Goal: Complete application form

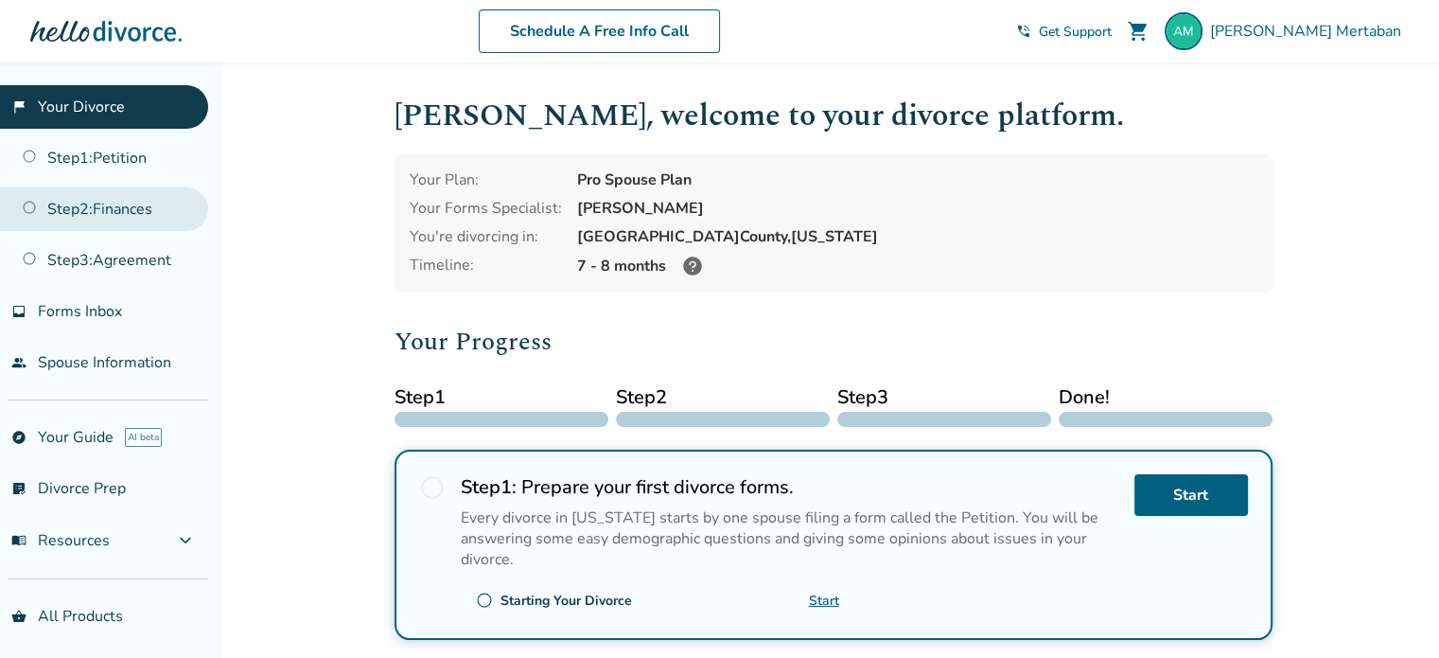
click at [136, 199] on link "Step 2 : Finances" at bounding box center [104, 209] width 208 height 44
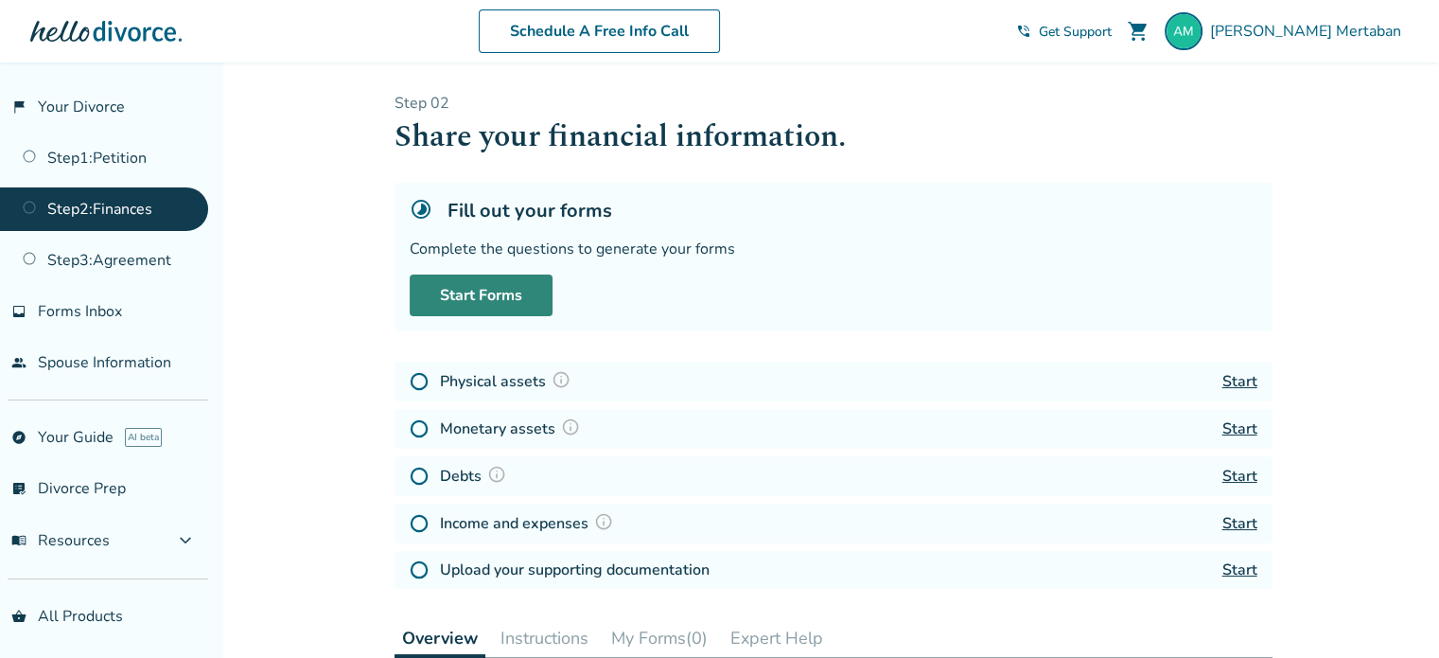
click at [516, 294] on link "Start Forms" at bounding box center [481, 295] width 143 height 42
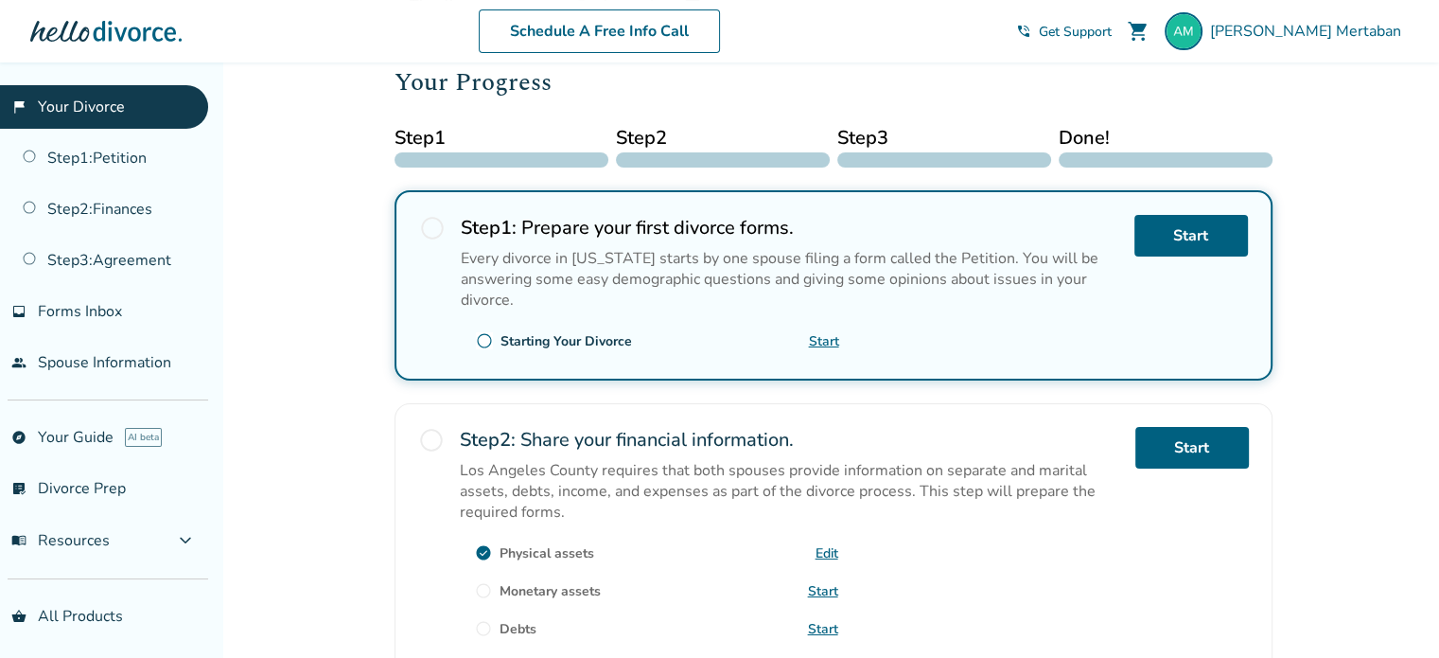
scroll to position [534, 0]
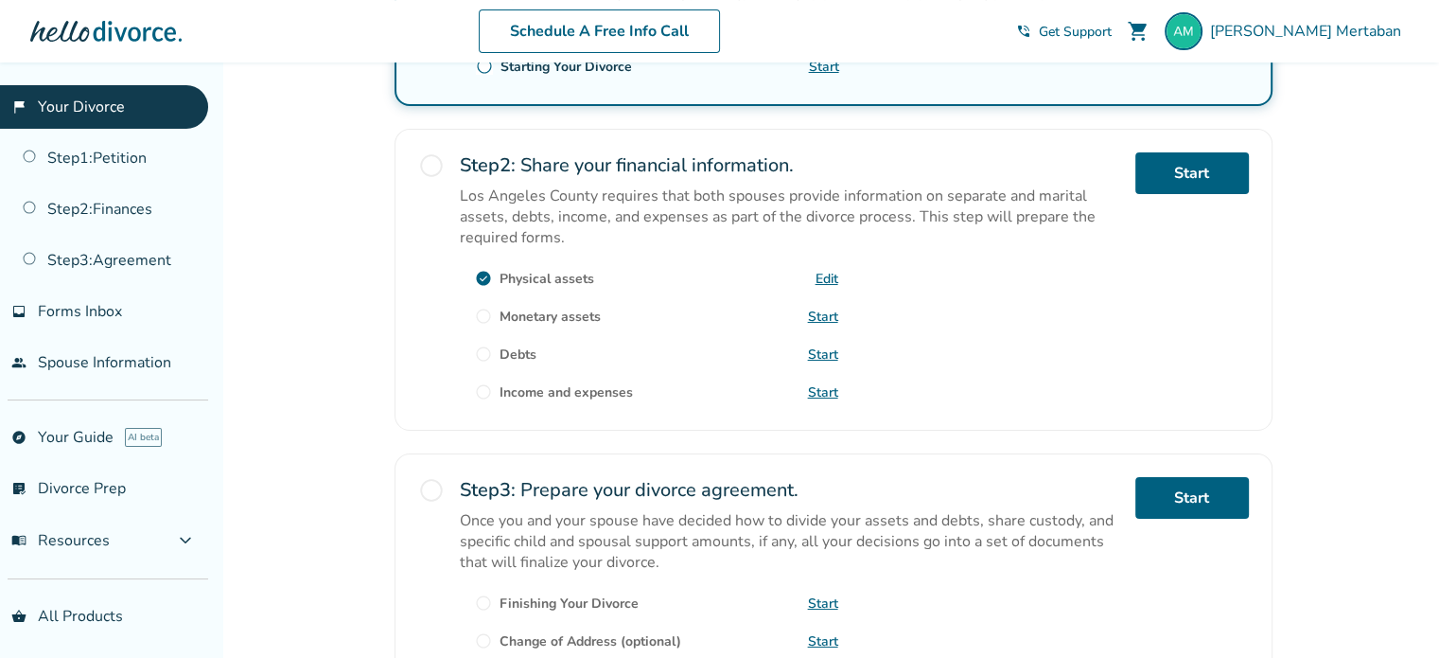
click at [824, 270] on link "Edit" at bounding box center [827, 279] width 23 height 18
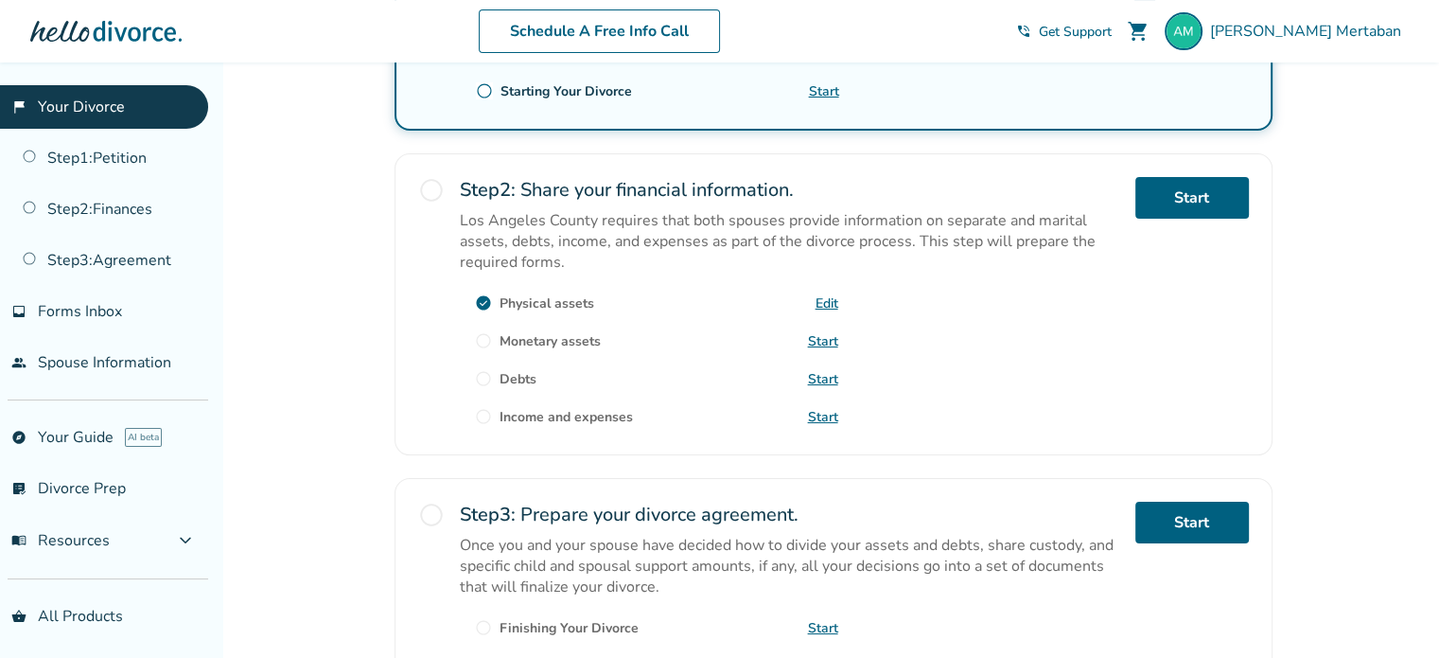
scroll to position [515, 0]
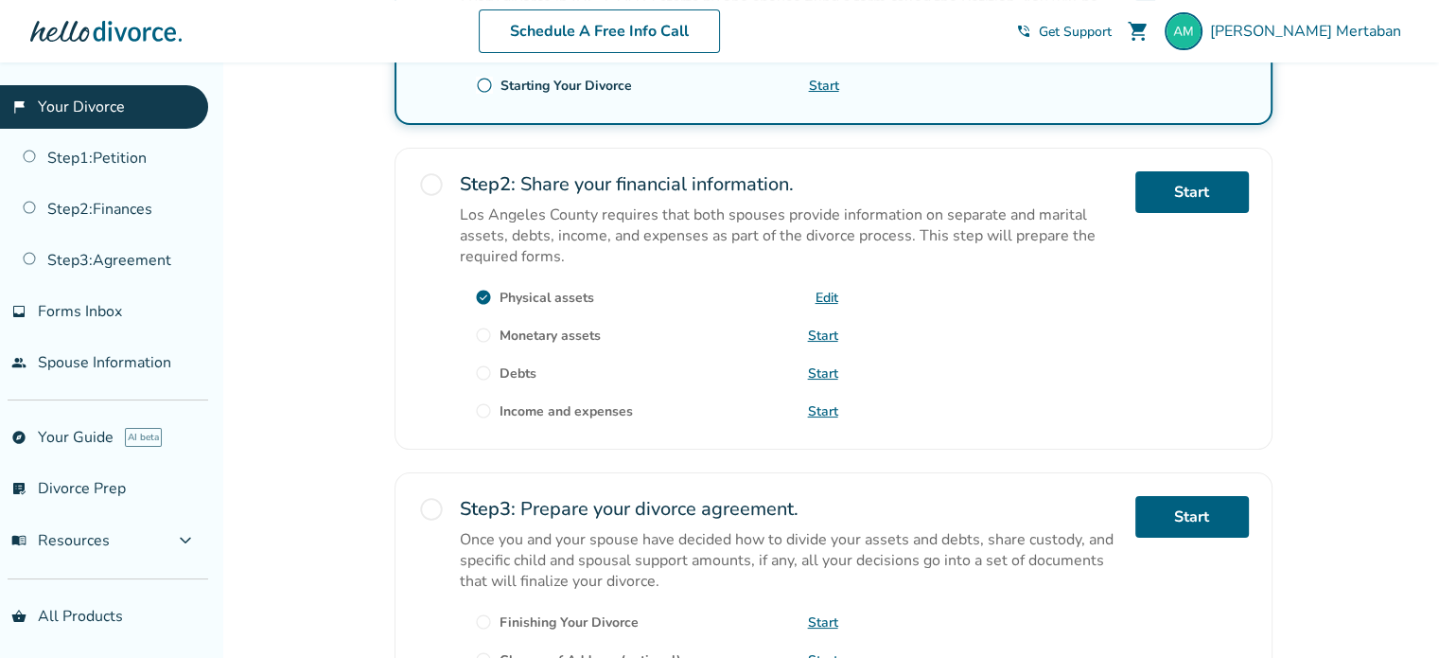
click at [829, 326] on link "Start" at bounding box center [823, 335] width 30 height 18
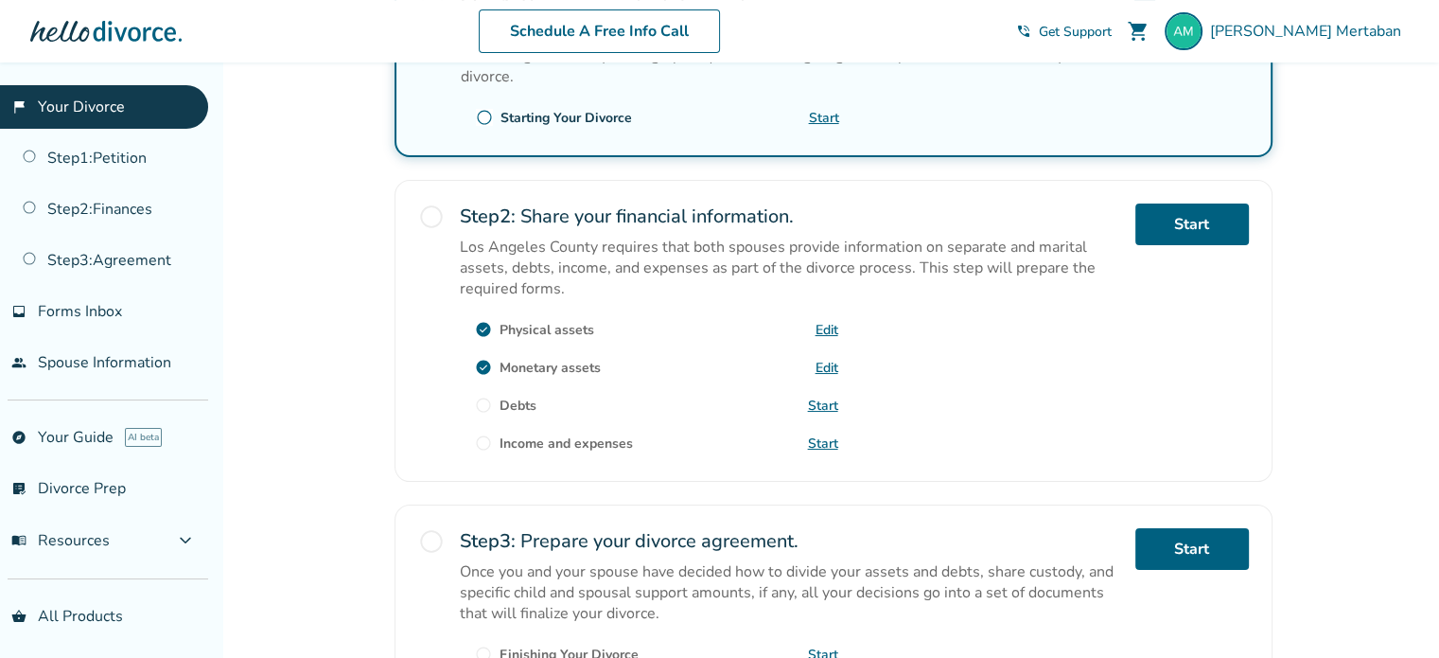
scroll to position [494, 0]
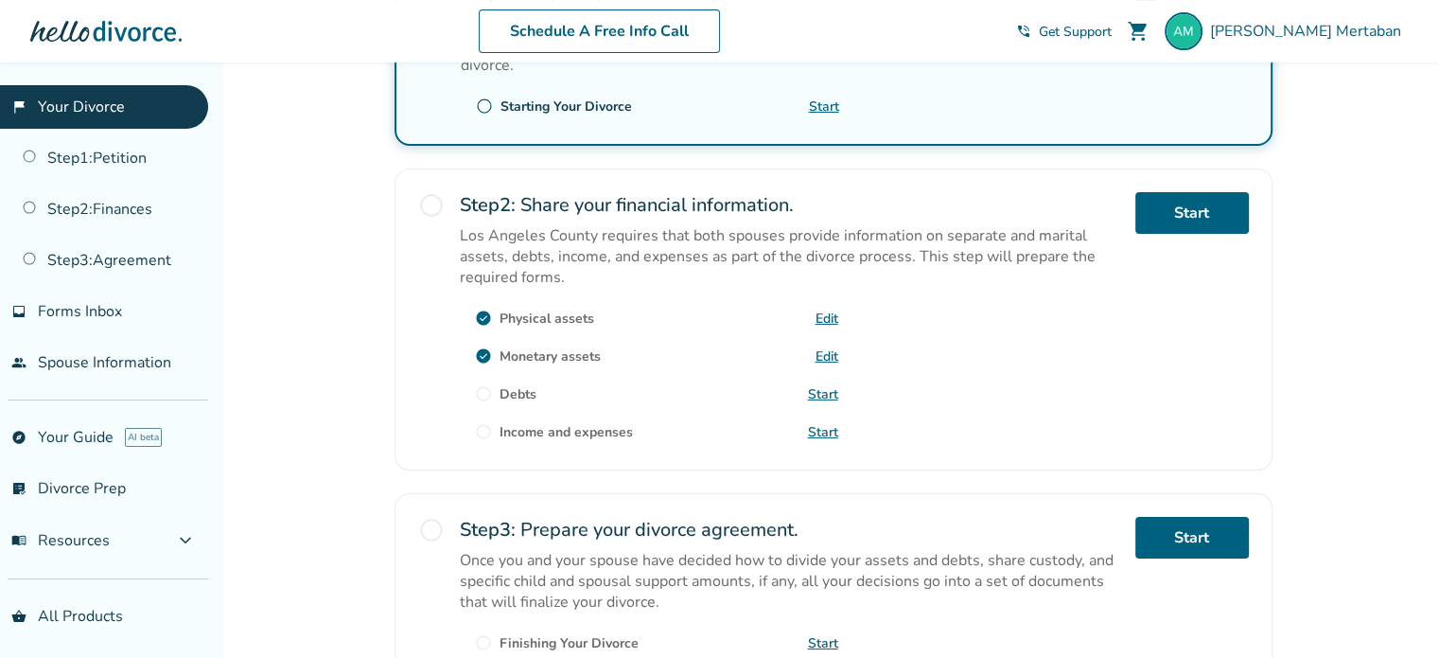
click at [818, 389] on link "Start" at bounding box center [823, 394] width 30 height 18
click at [427, 211] on span "radio_button_unchecked" at bounding box center [431, 205] width 26 height 26
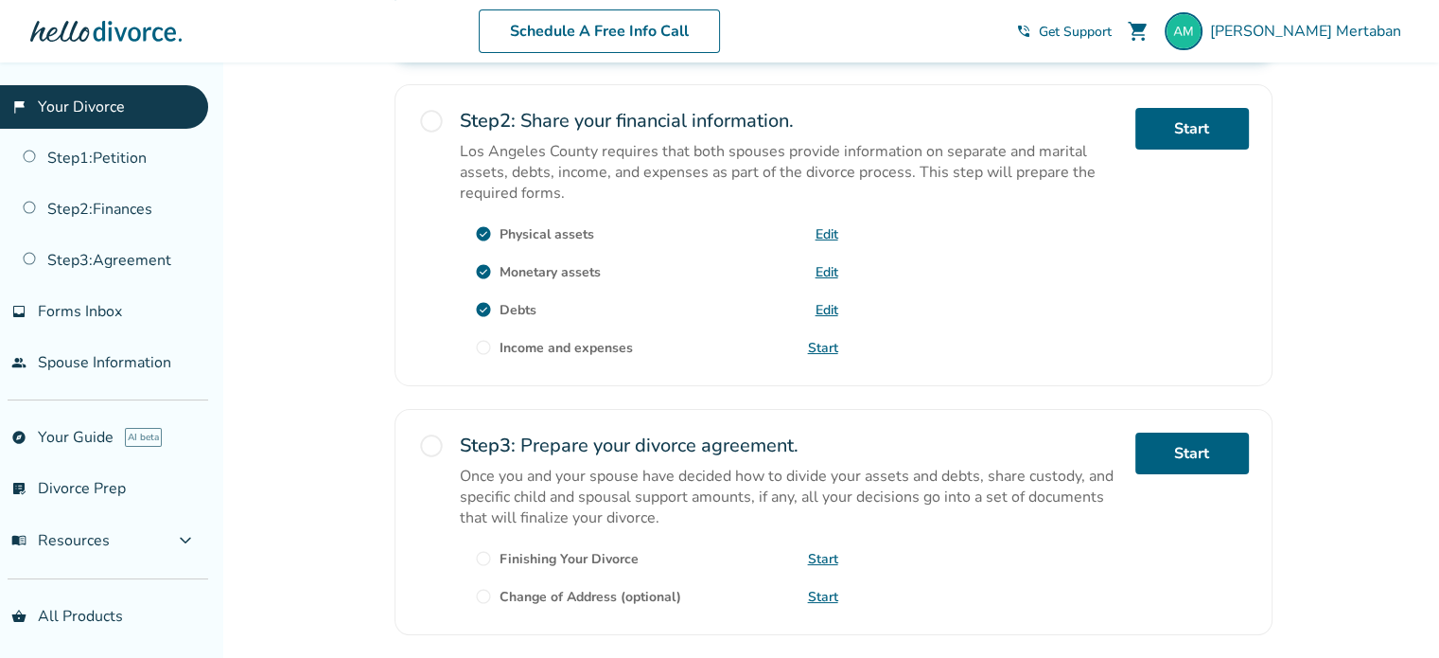
scroll to position [579, 0]
click at [830, 338] on link "Start" at bounding box center [823, 347] width 30 height 18
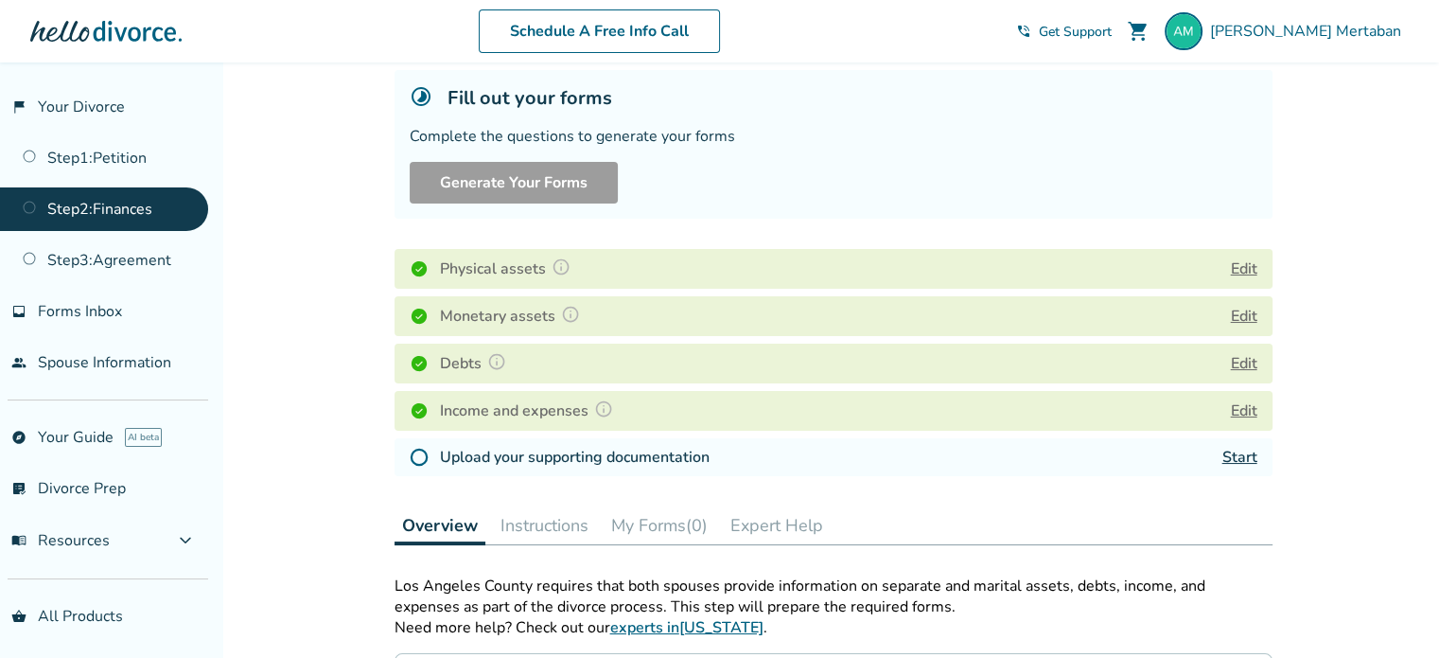
scroll to position [117, 0]
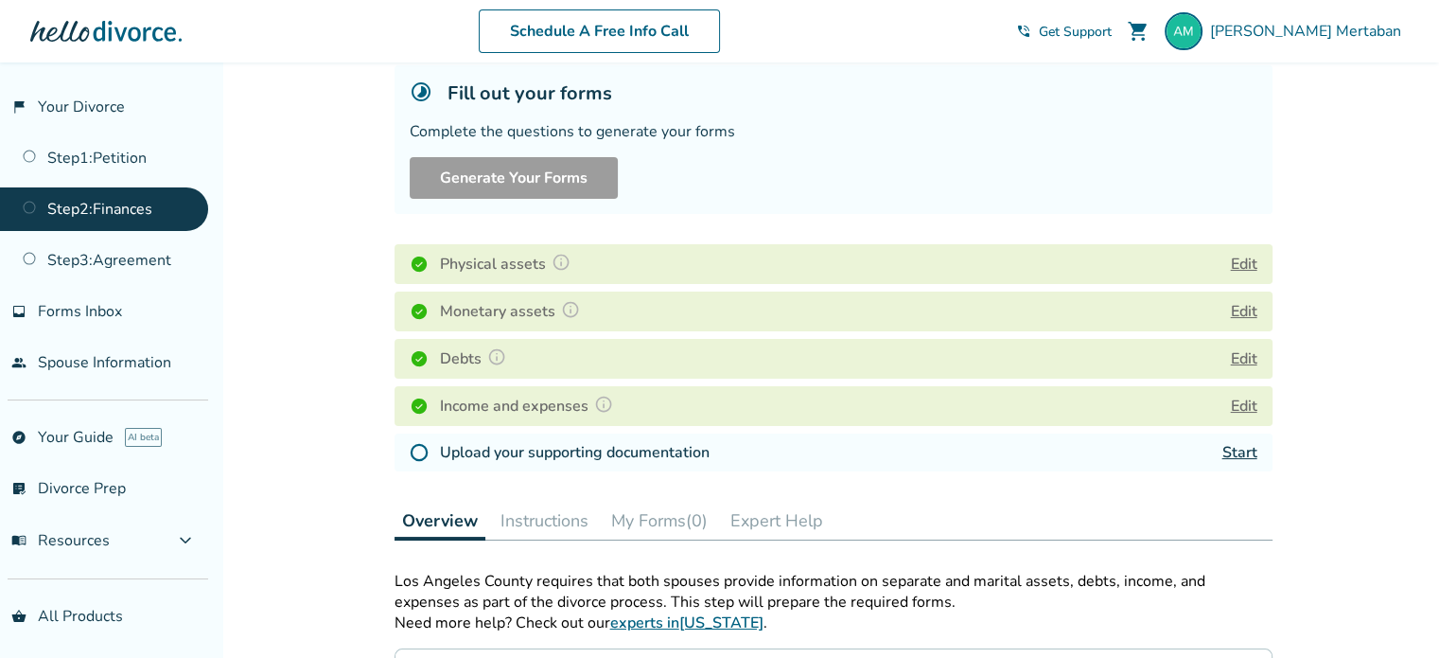
click at [647, 449] on h4 "Upload your supporting documentation" at bounding box center [575, 452] width 270 height 23
click at [425, 455] on img at bounding box center [419, 452] width 19 height 19
click at [1238, 446] on link "Start" at bounding box center [1240, 452] width 35 height 21
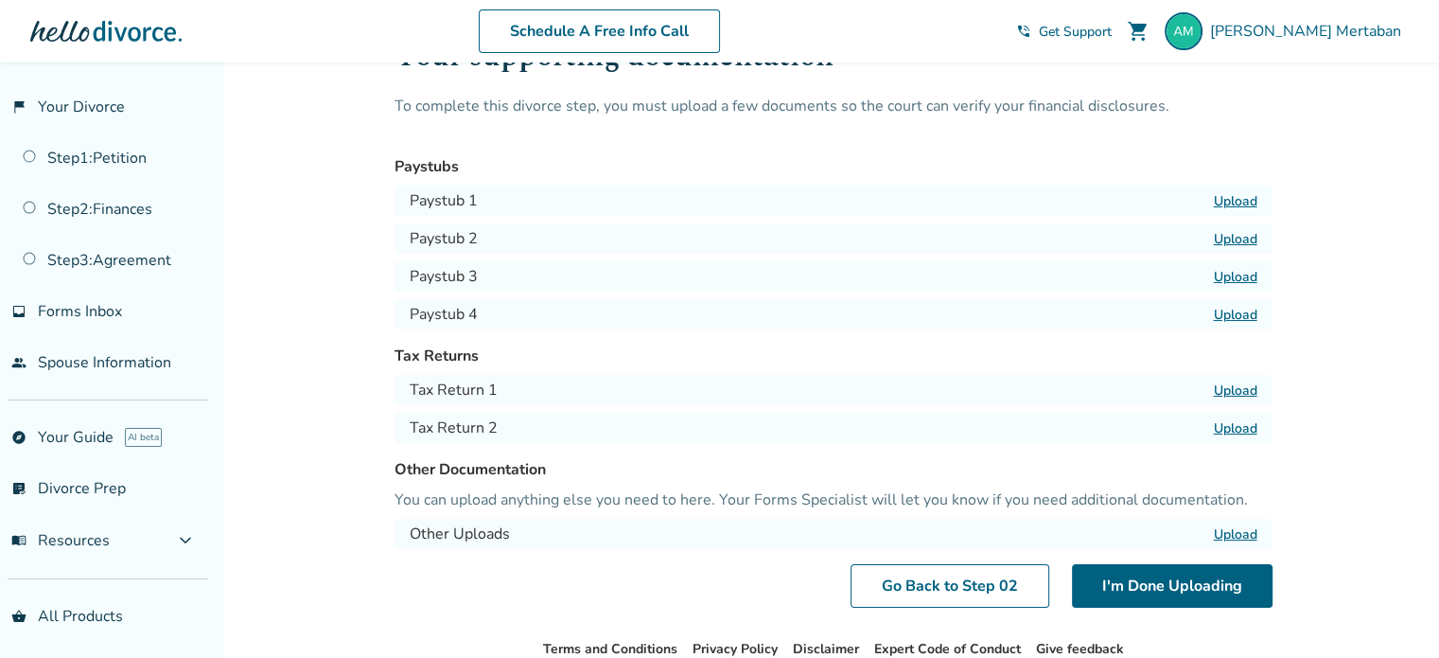
scroll to position [71, 0]
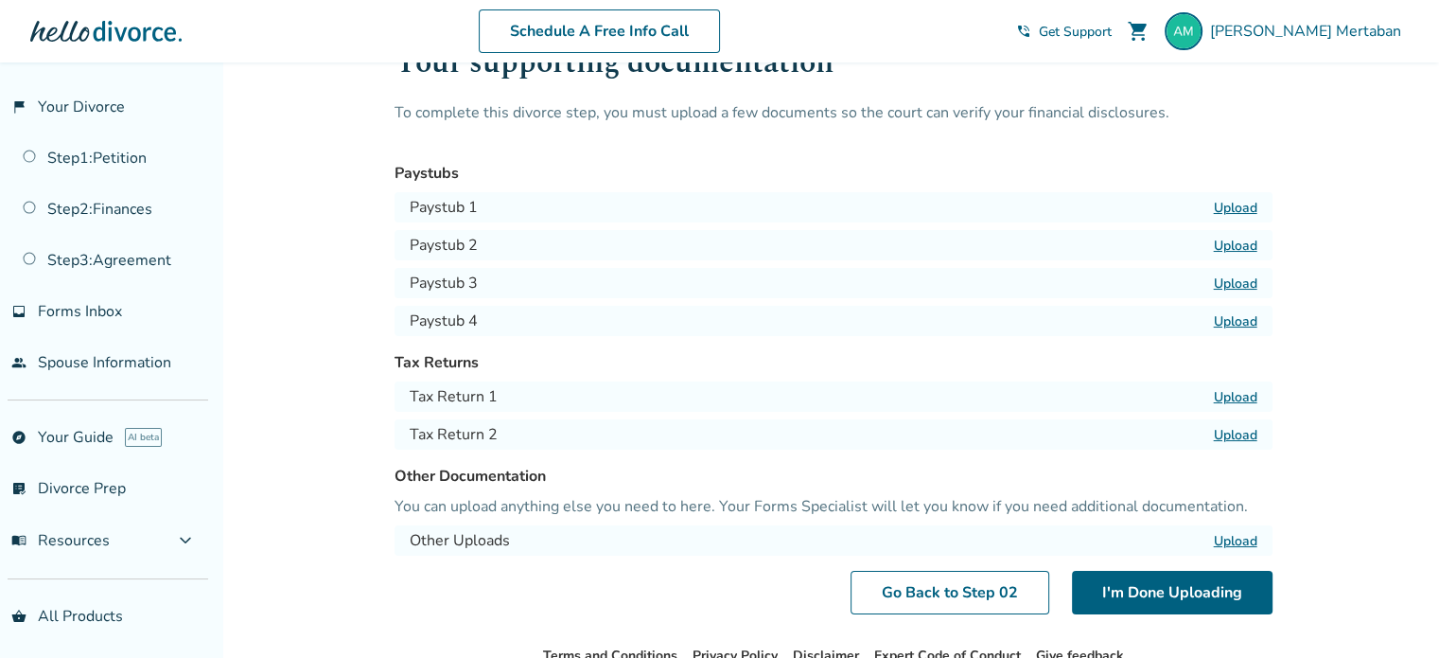
click at [1244, 200] on label "Upload" at bounding box center [1236, 208] width 44 height 18
click at [0, 0] on input "Upload" at bounding box center [0, 0] width 0 height 0
click at [1247, 211] on label "Upload" at bounding box center [1236, 208] width 44 height 18
click at [0, 0] on input "Upload" at bounding box center [0, 0] width 0 height 0
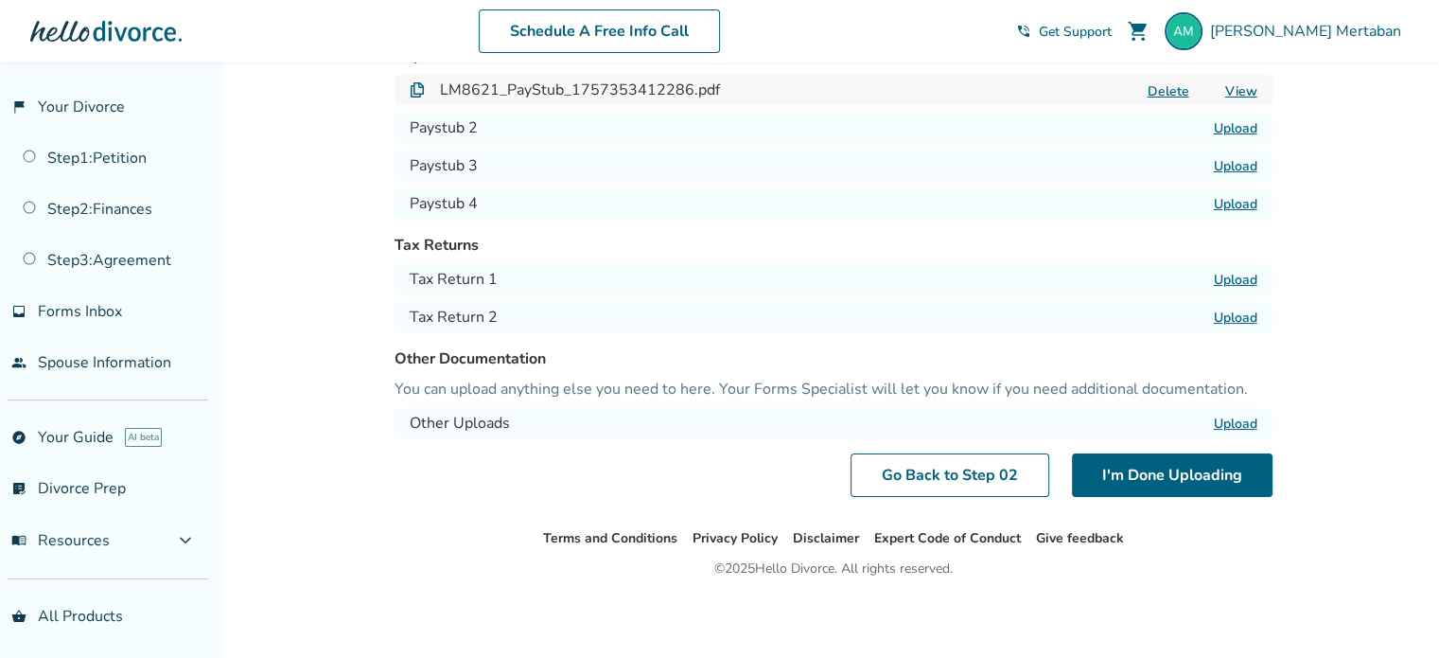
click at [1260, 274] on div "Tax Return 1 Upload" at bounding box center [834, 279] width 878 height 30
click at [1243, 278] on label "Upload" at bounding box center [1236, 280] width 44 height 18
click at [0, 0] on input "Upload" at bounding box center [0, 0] width 0 height 0
click at [1240, 275] on label "Upload" at bounding box center [1236, 280] width 44 height 18
click at [0, 0] on input "Upload" at bounding box center [0, 0] width 0 height 0
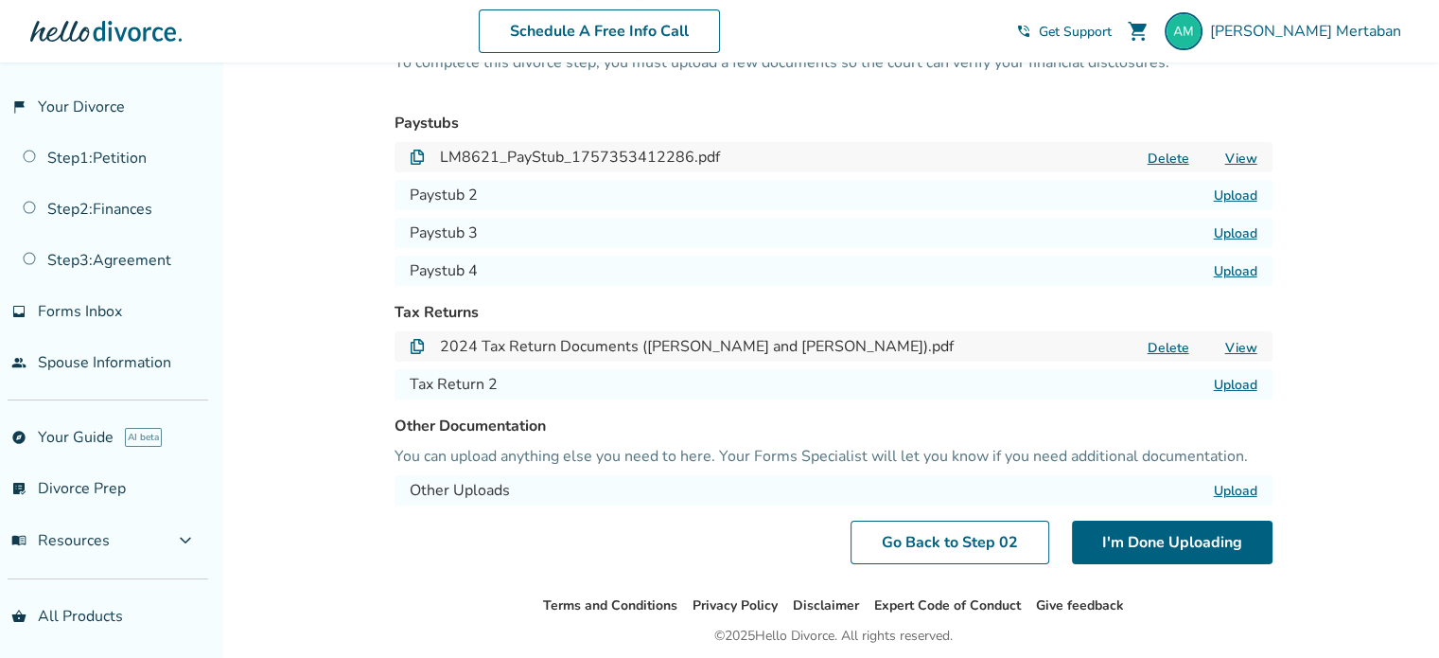
scroll to position [189, 0]
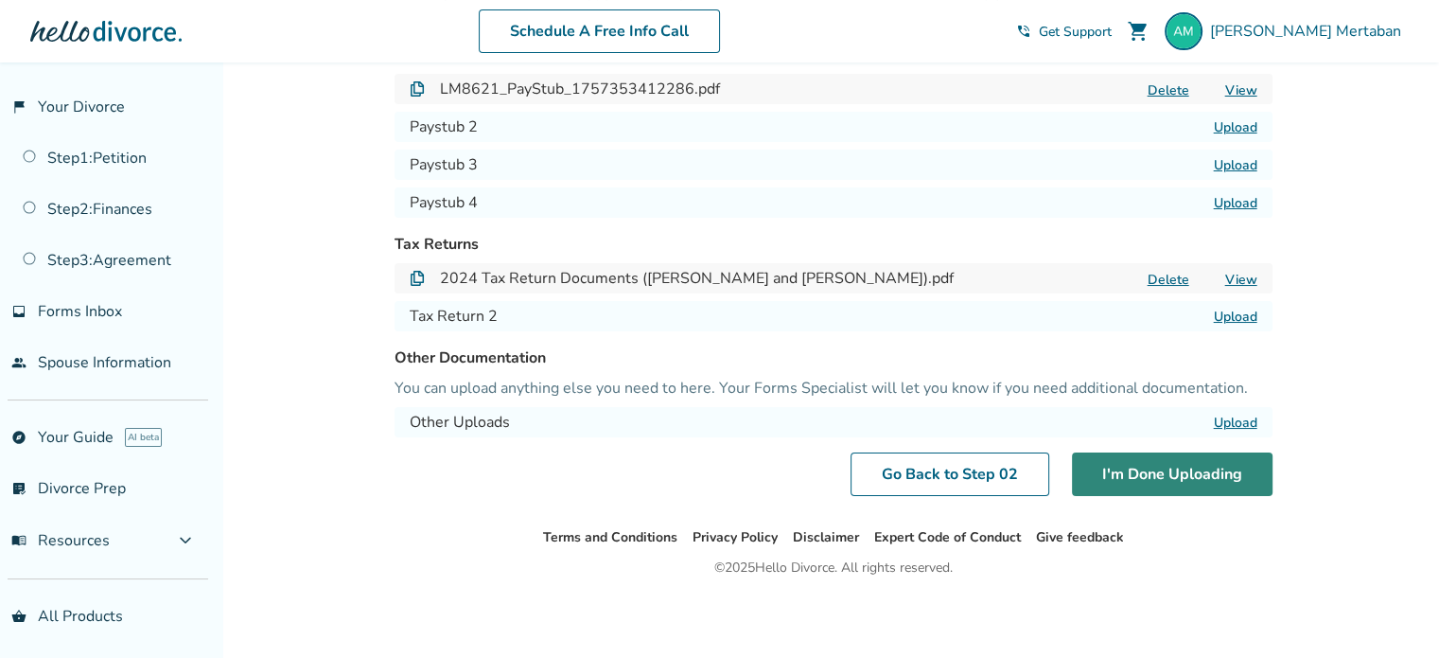
click at [1192, 467] on button "I'm Done Uploading" at bounding box center [1172, 474] width 201 height 44
